Goal: Navigation & Orientation: Find specific page/section

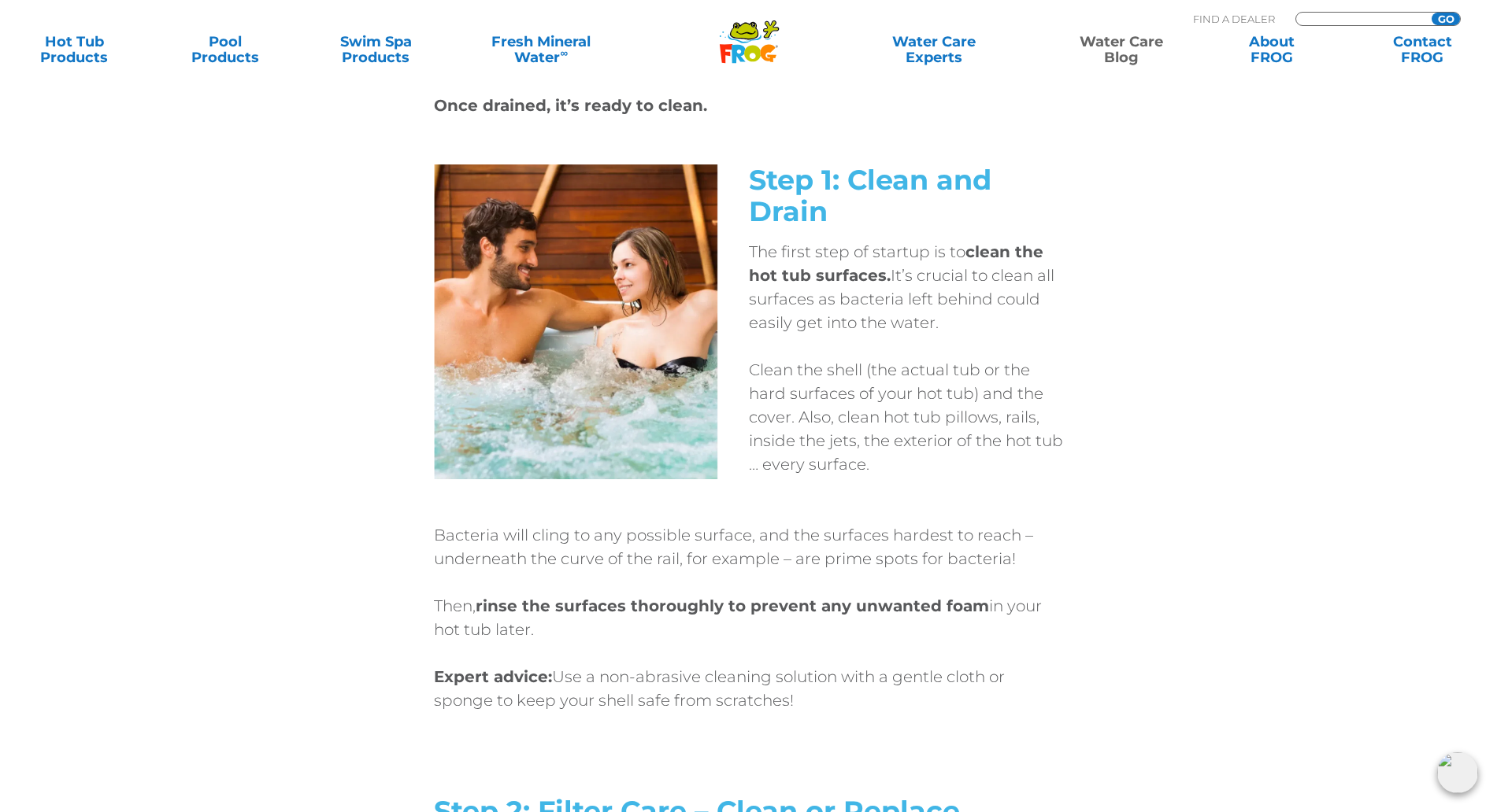
click at [1341, 19] on input "Zip Code Form" at bounding box center [1360, 19] width 106 height 13
type input "78130"
click at [1448, 21] on input "GO" at bounding box center [1445, 19] width 29 height 13
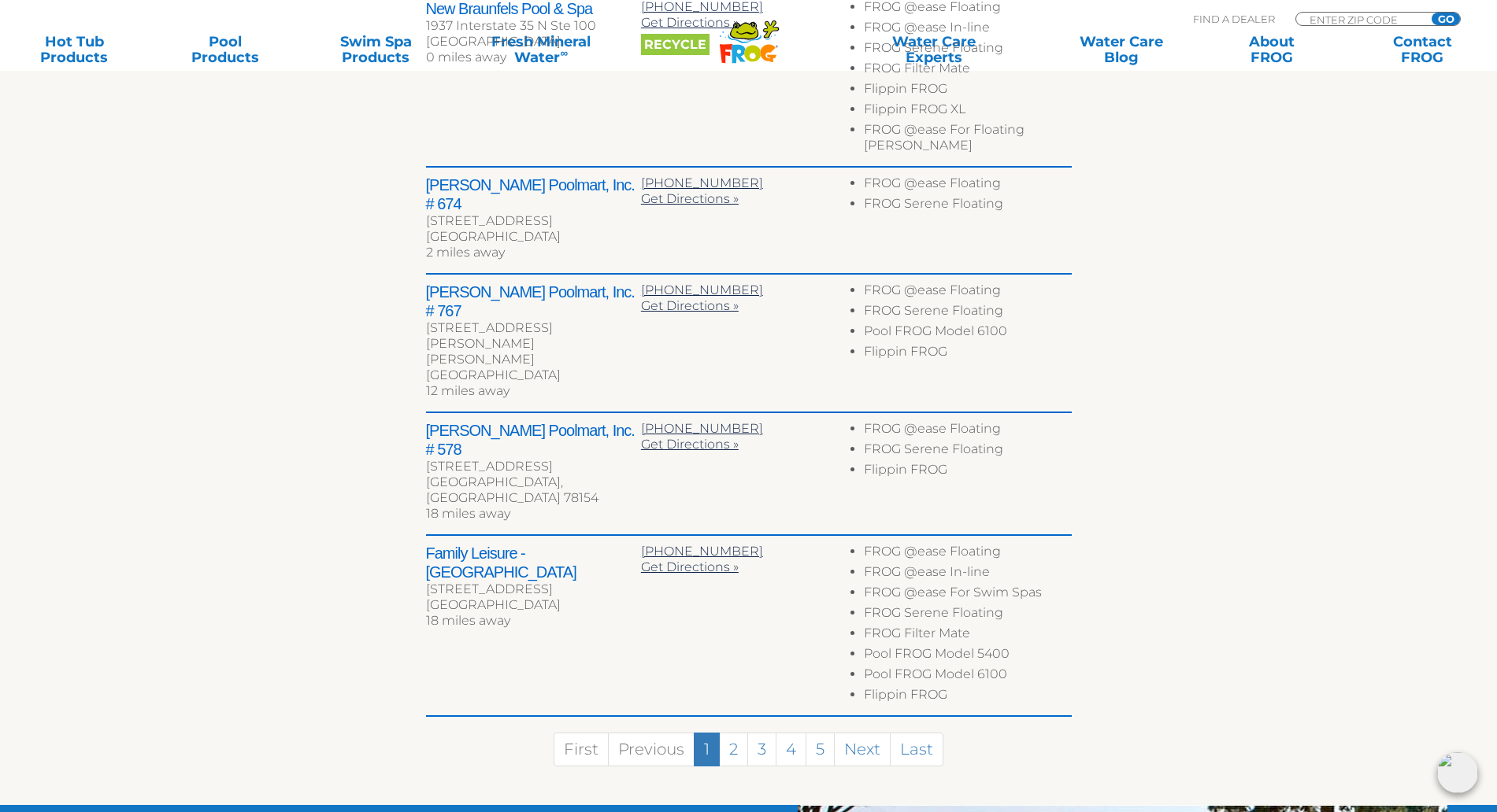
scroll to position [787, 0]
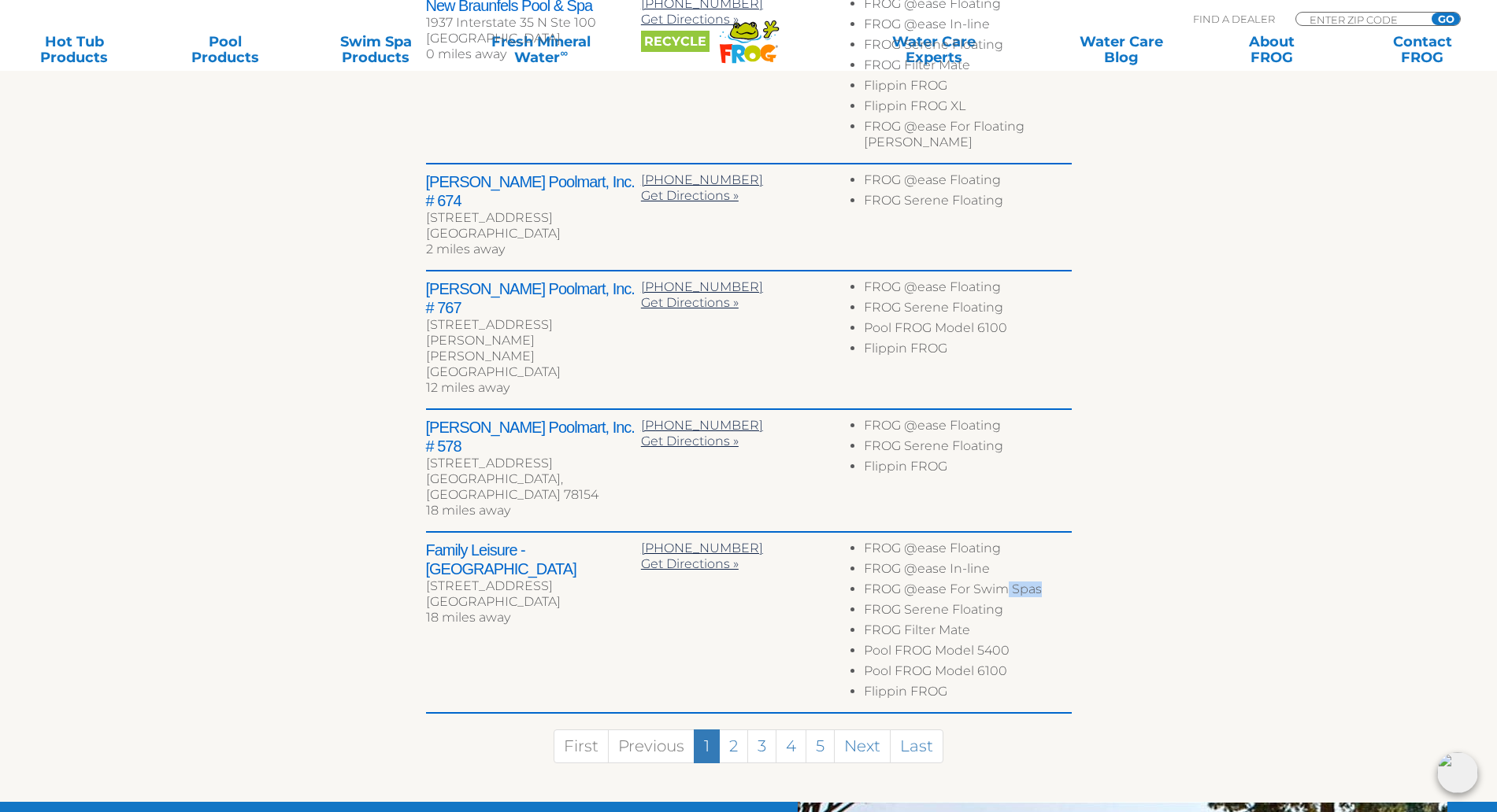
drag, startPoint x: 1043, startPoint y: 481, endPoint x: 1006, endPoint y: 482, distance: 37.0
click at [1006, 582] on li "FROG @ease For Swim Spas" at bounding box center [967, 592] width 207 height 21
click at [1151, 471] on div "← Move left → Move right ↑ Move up ↓ Move down + Zoom in - Zoom out Home Jump l…" at bounding box center [749, 212] width 968 height 1178
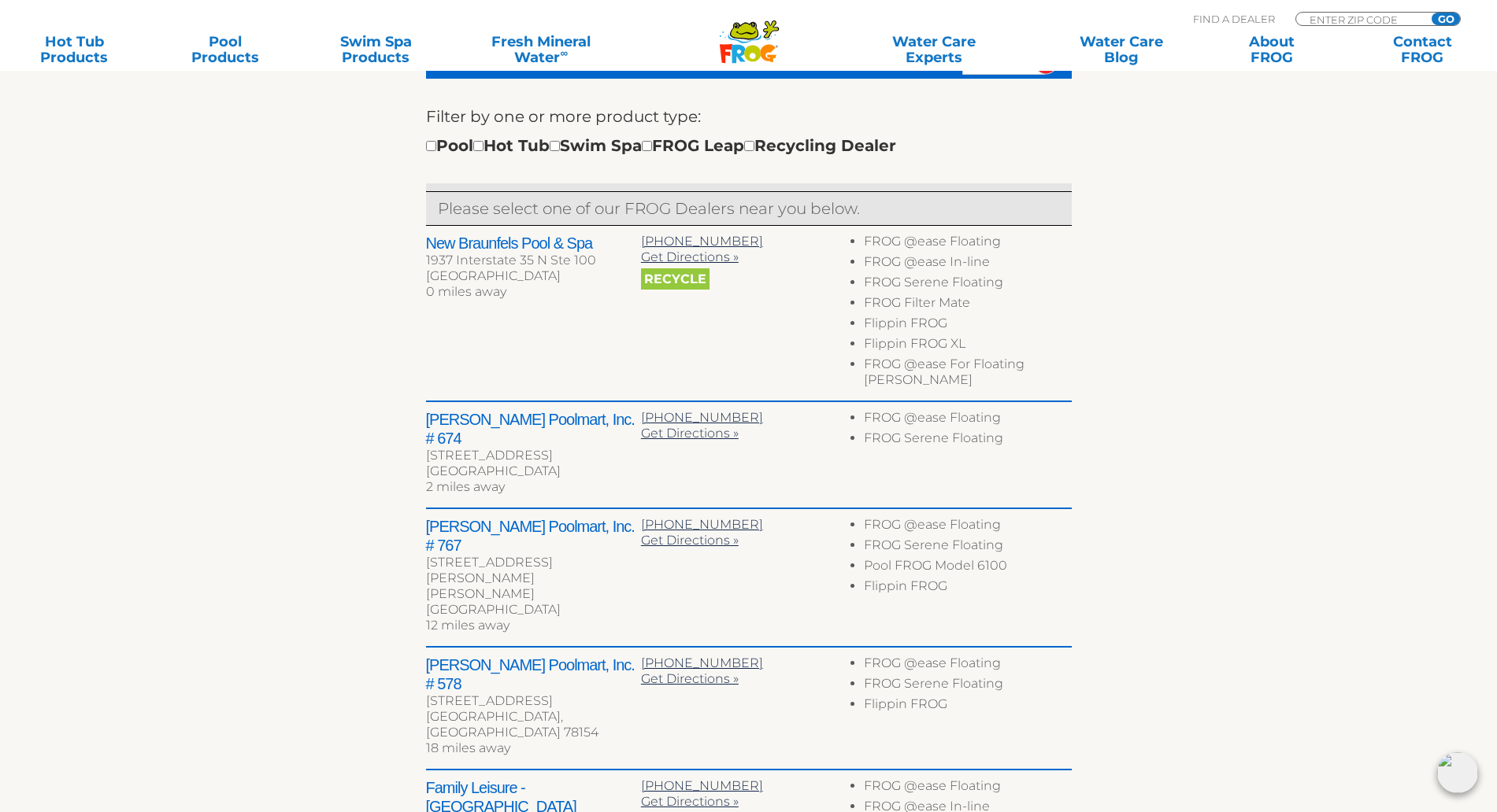
scroll to position [689, 0]
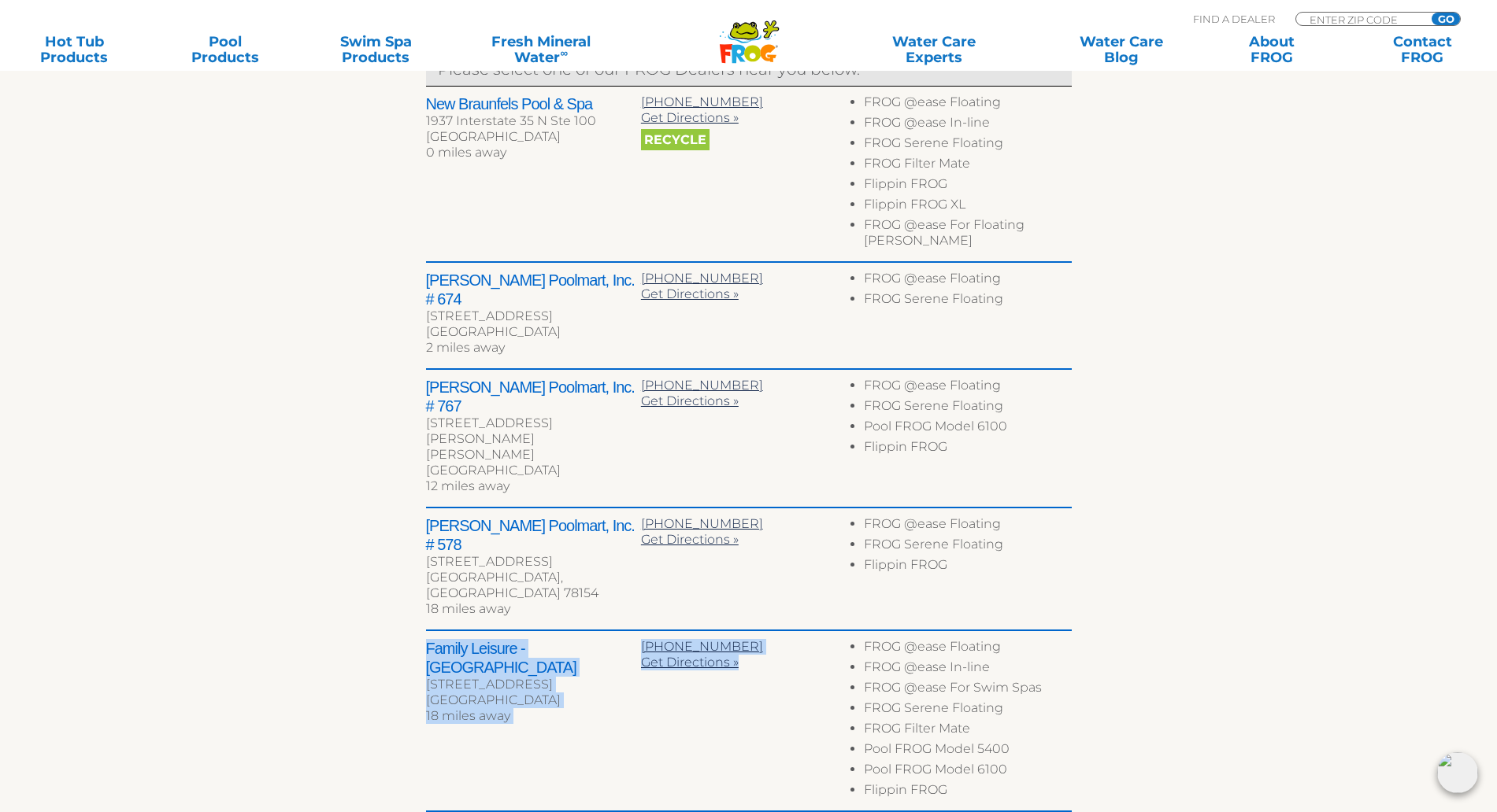
drag, startPoint x: 429, startPoint y: 541, endPoint x: 752, endPoint y: 566, distance: 324.0
click at [752, 631] on div "Family Leisure - San Antonio 16919 Nacogdoches Rd San Antonio, TX 78266 18 mile…" at bounding box center [749, 721] width 646 height 181
copy div "Family Leisure - San Antonio 16919 Nacogdoches Rd San Antonio, TX 78266 18 mile…"
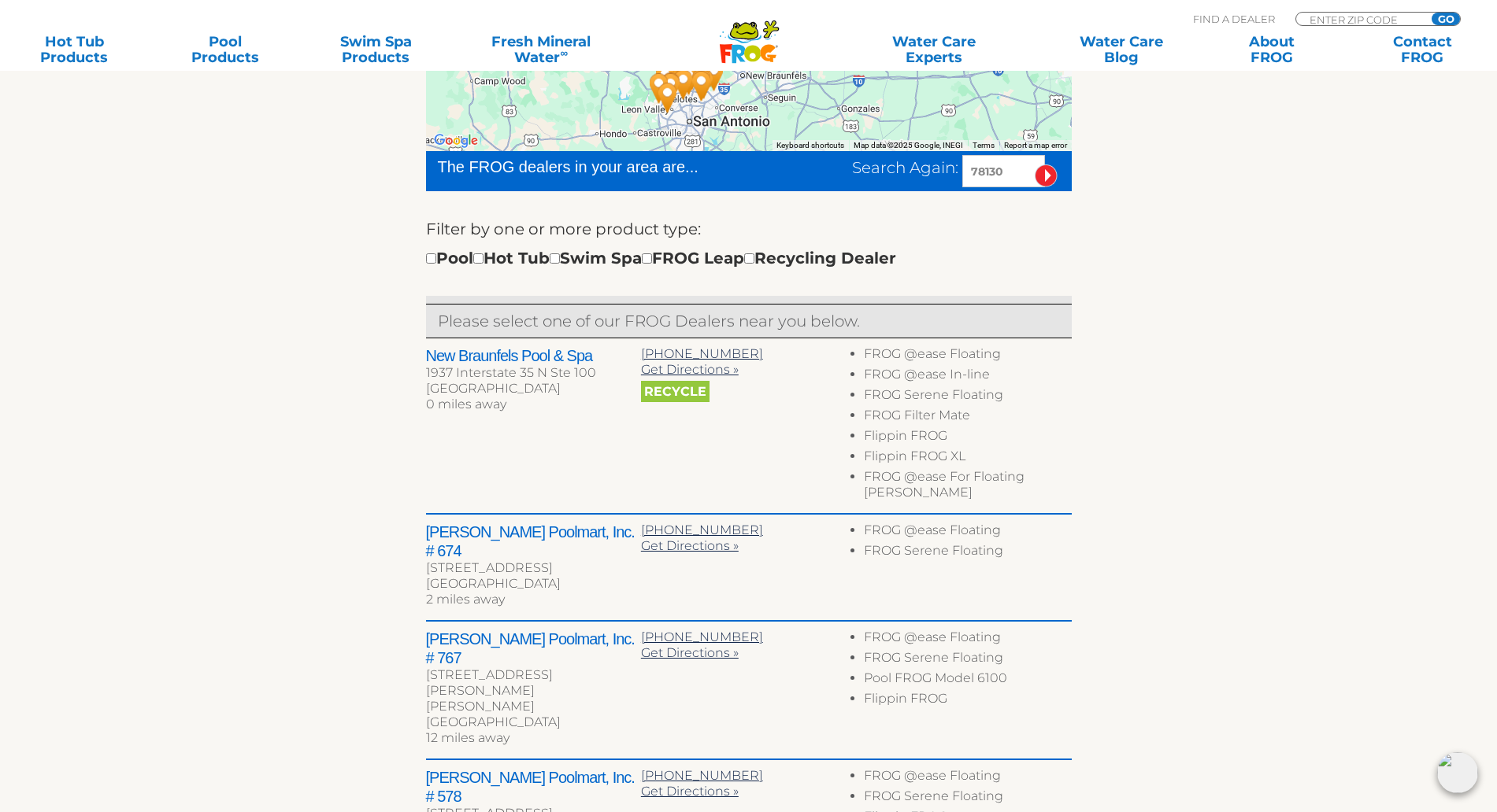
scroll to position [394, 0]
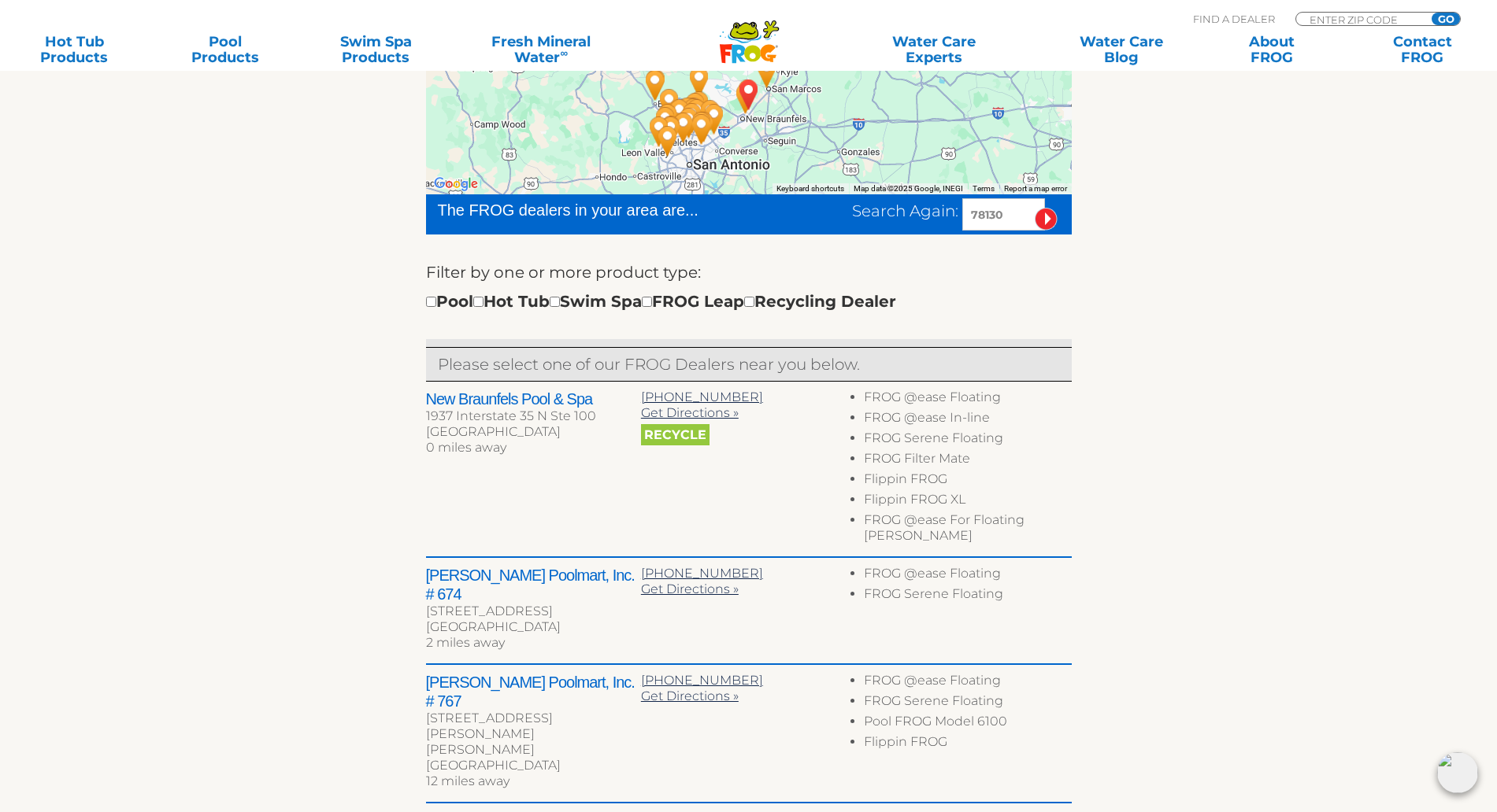
click at [989, 207] on input "78130" at bounding box center [1003, 214] width 82 height 32
click at [989, 214] on input "78130" at bounding box center [1003, 214] width 82 height 32
click at [1446, 17] on input "GO" at bounding box center [1445, 19] width 29 height 13
type input "ENTER ZIP CODE"
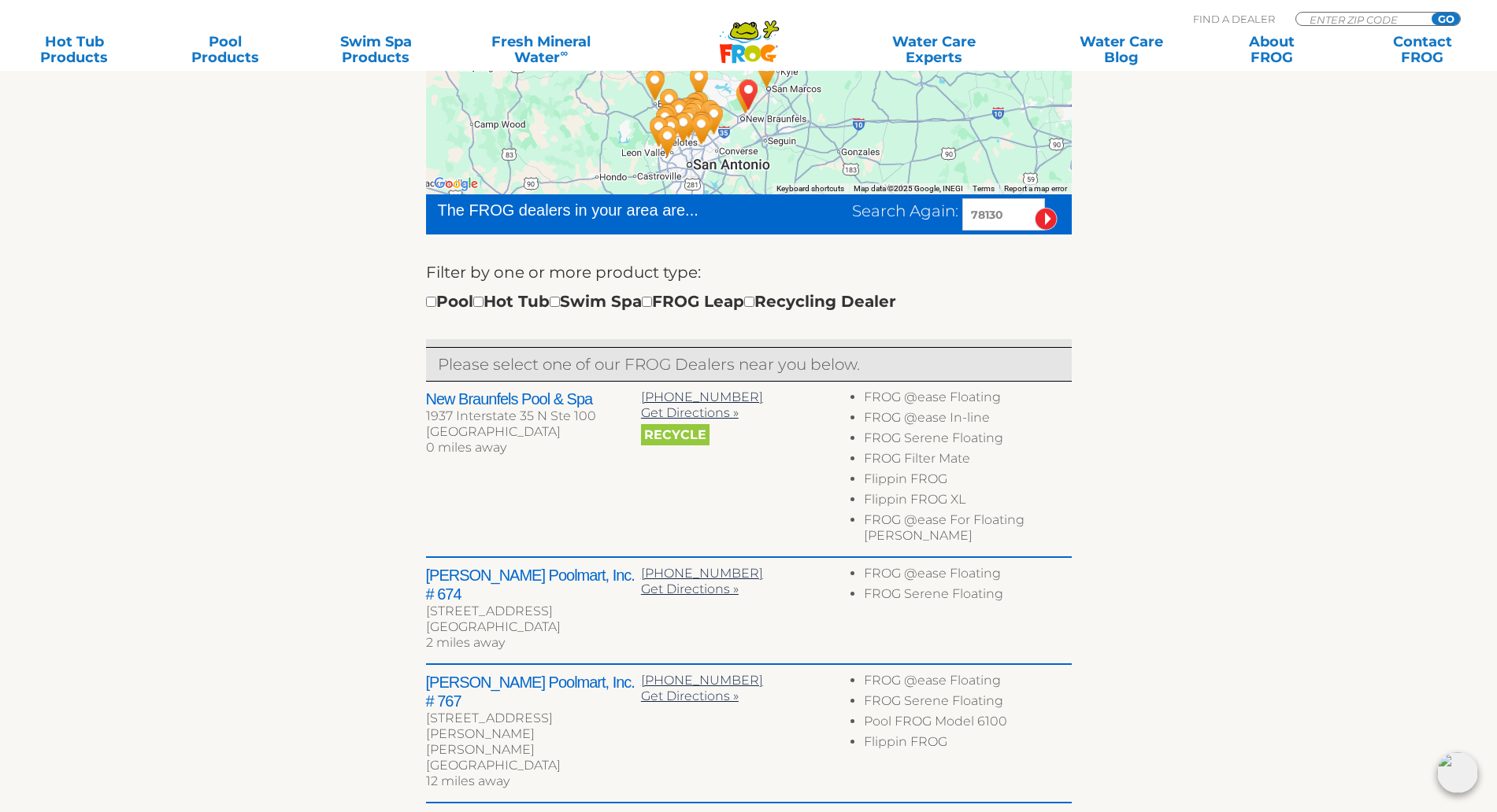
click at [1449, 16] on input "GO" at bounding box center [1445, 19] width 29 height 13
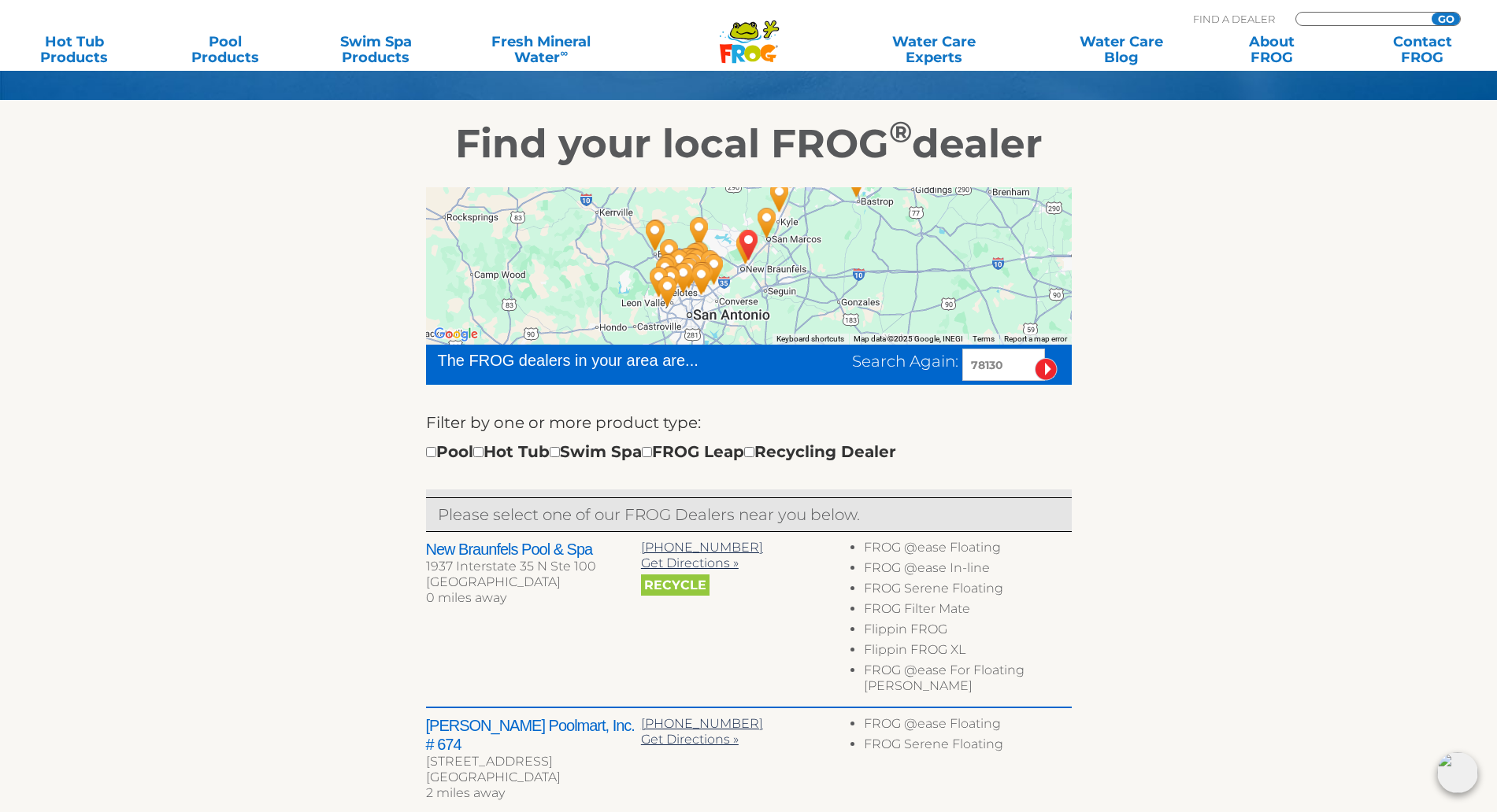
scroll to position [197, 0]
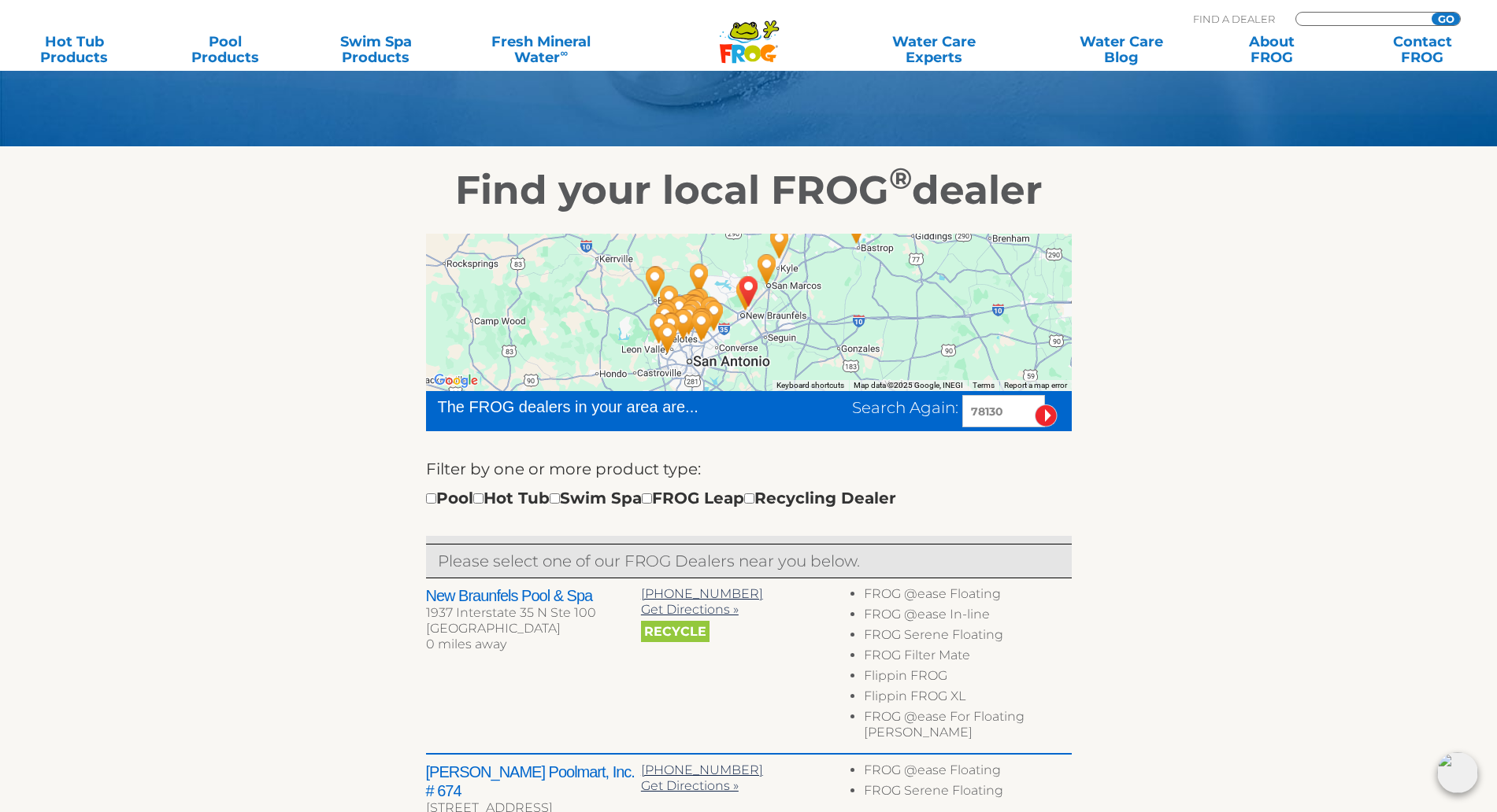
type input "ENTER ZIP CODE"
